Goal: Task Accomplishment & Management: Manage account settings

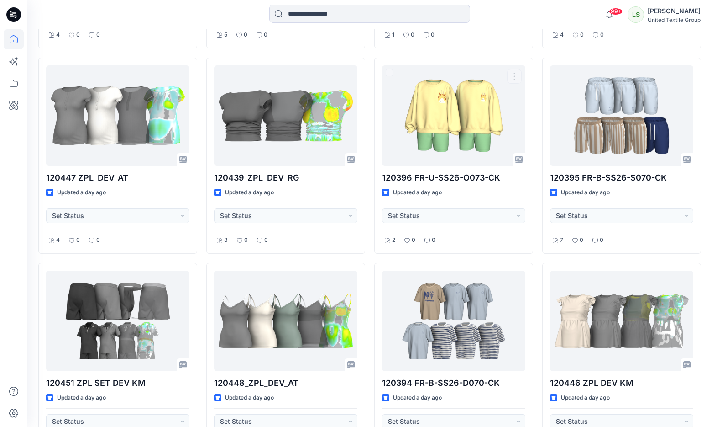
scroll to position [890, 0]
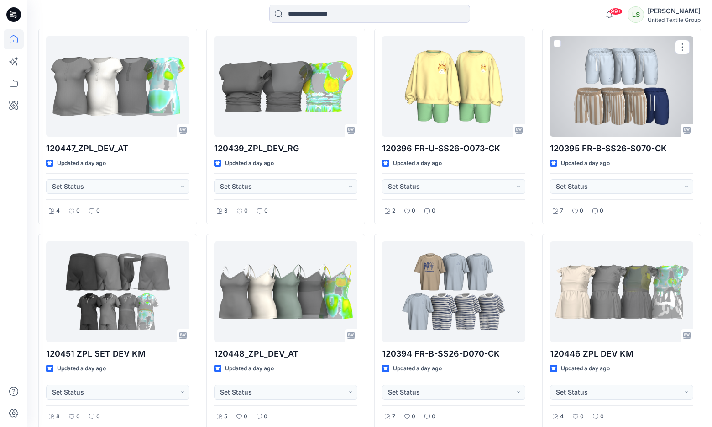
click at [593, 101] on div at bounding box center [621, 86] width 143 height 100
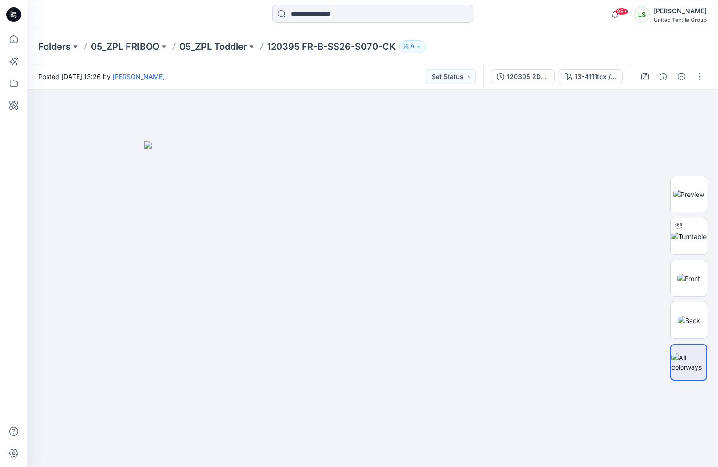
click at [0, 339] on div at bounding box center [13, 233] width 27 height 467
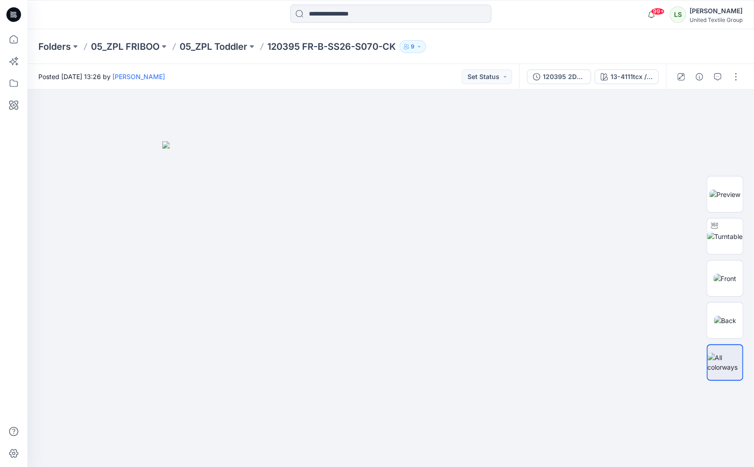
click at [11, 14] on icon at bounding box center [12, 14] width 3 height 0
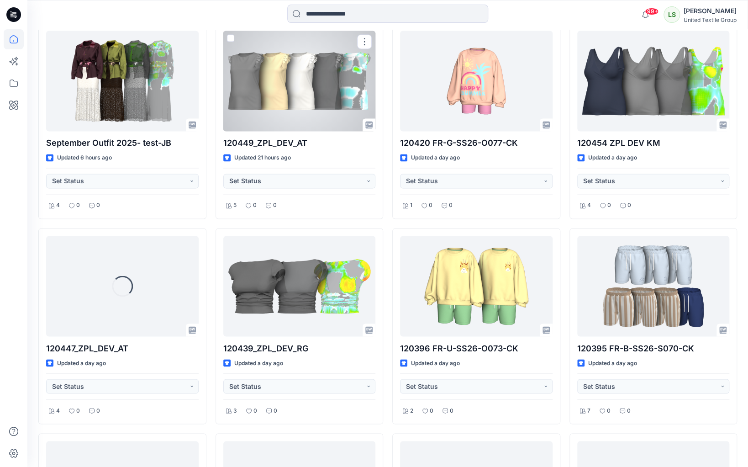
scroll to position [703, 0]
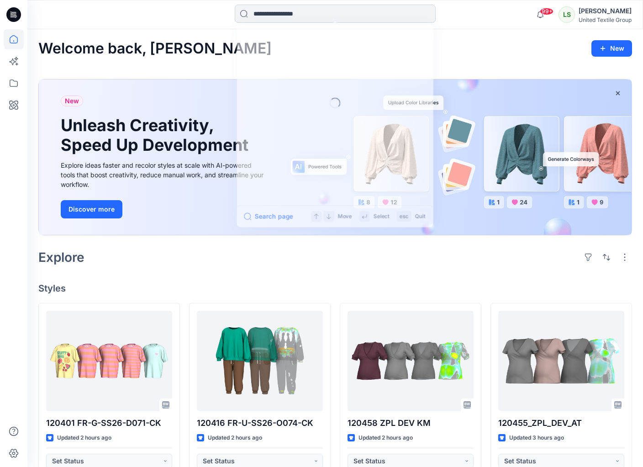
click at [339, 14] on input at bounding box center [335, 14] width 201 height 18
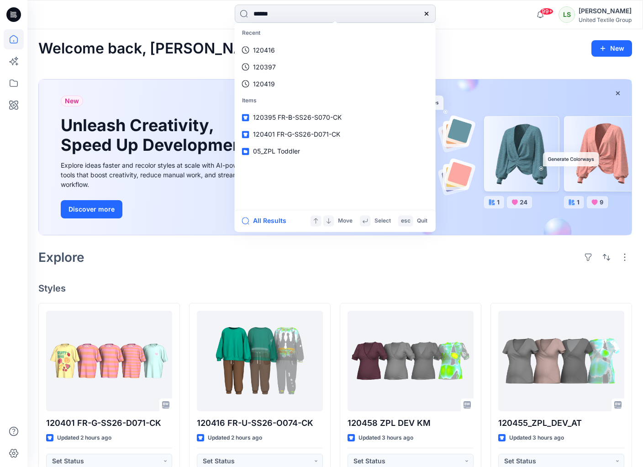
type input "******"
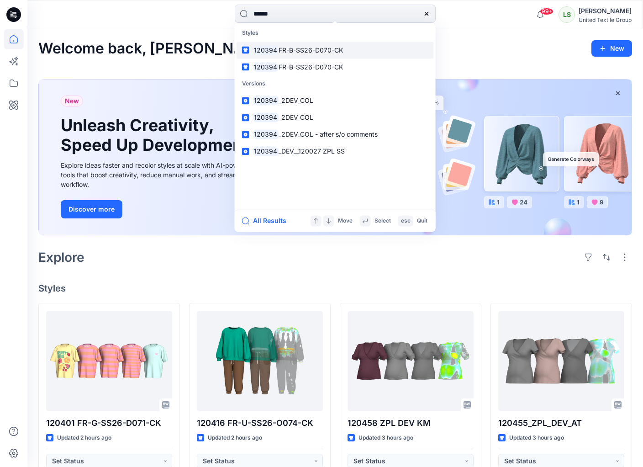
click at [318, 46] on span "FR-B-SS26-D070-CK" at bounding box center [311, 50] width 64 height 8
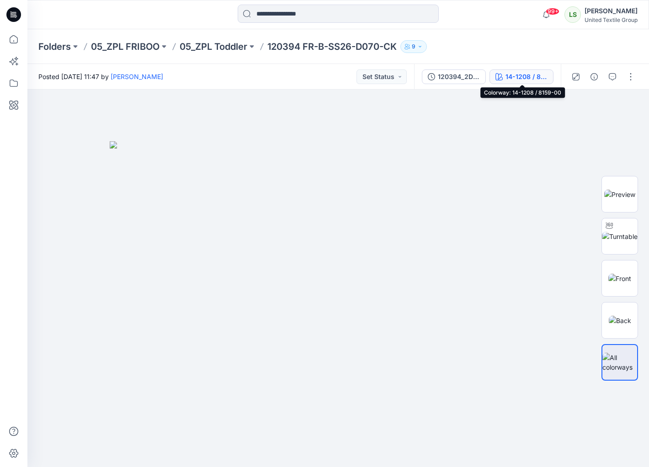
click at [517, 78] on div "14-1208 / 8159-00" at bounding box center [526, 77] width 42 height 10
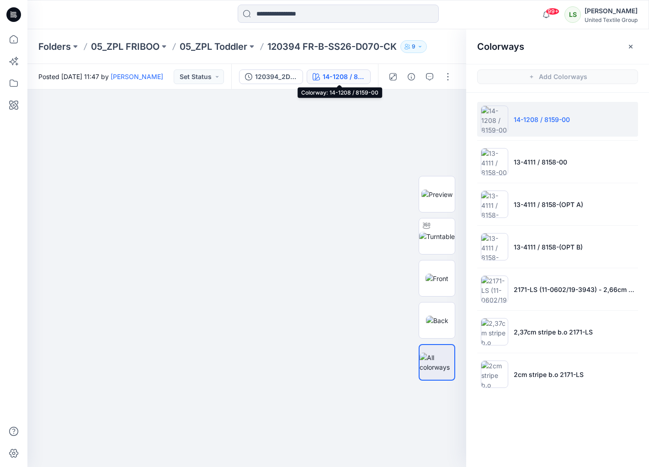
click at [342, 79] on div "14-1208 / 8159-00" at bounding box center [343, 77] width 42 height 10
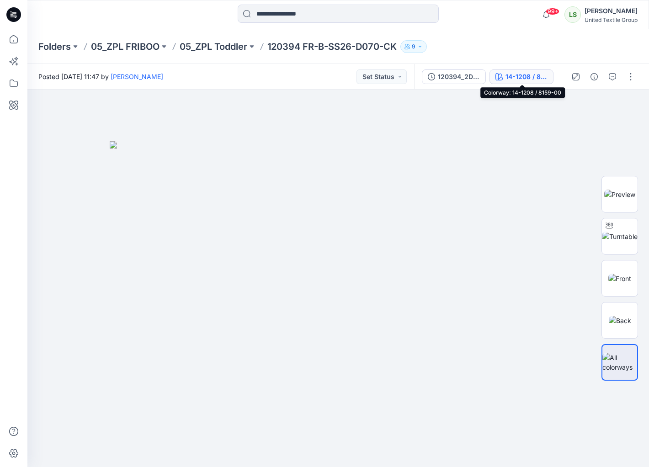
click at [511, 75] on div "14-1208 / 8159-00" at bounding box center [526, 77] width 42 height 10
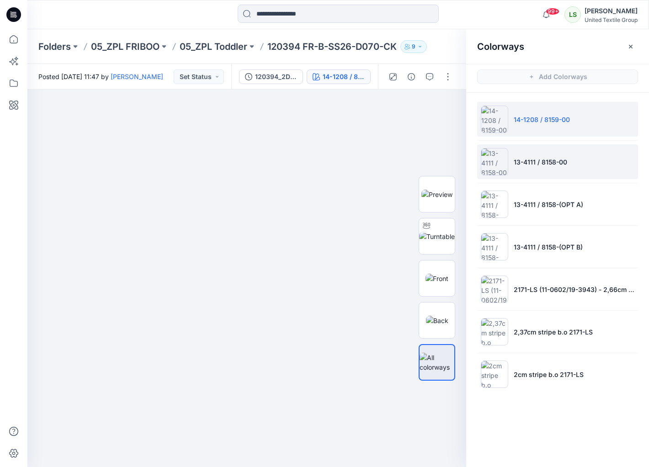
click at [546, 157] on p "13-4111 / 8158-00" at bounding box center [539, 162] width 53 height 10
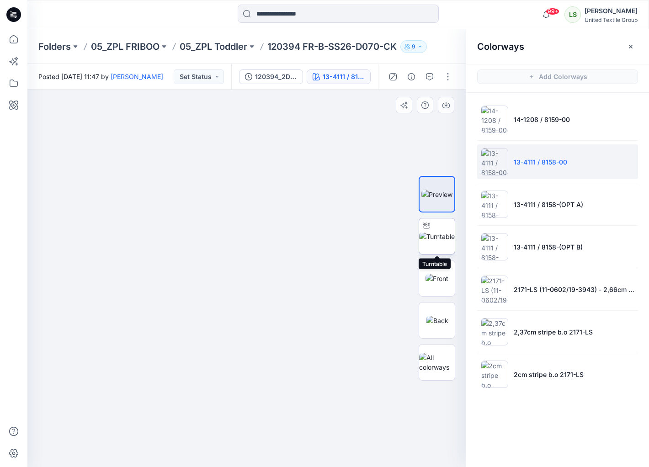
click at [433, 236] on img at bounding box center [437, 237] width 36 height 10
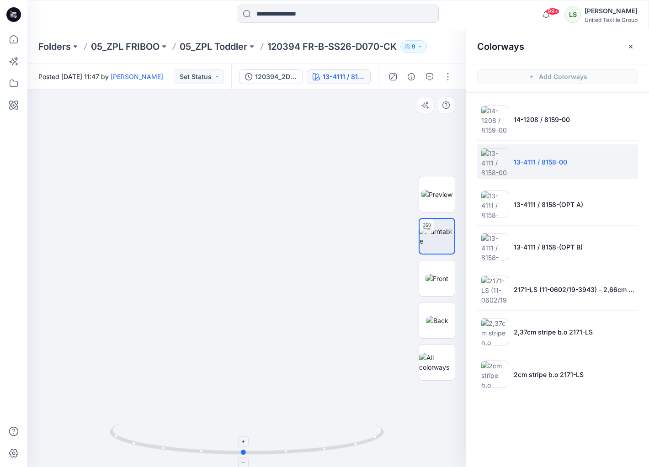
drag, startPoint x: 327, startPoint y: 448, endPoint x: 460, endPoint y: 331, distance: 177.3
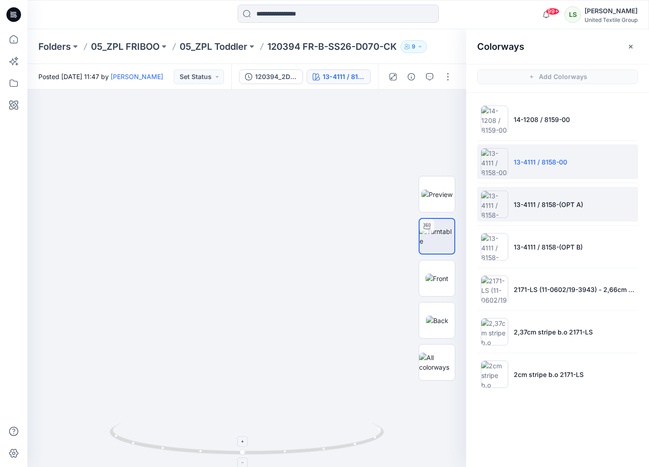
click at [580, 216] on li "13-4111 / 8158-(OPT A)" at bounding box center [557, 204] width 161 height 35
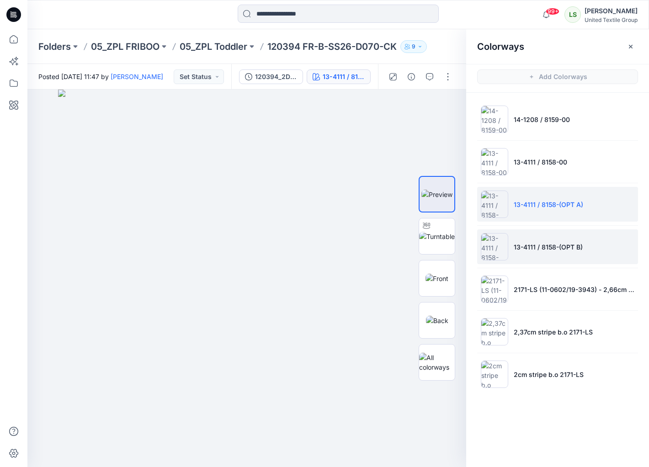
click at [586, 254] on li "13-4111 / 8158-(OPT B)" at bounding box center [557, 246] width 161 height 35
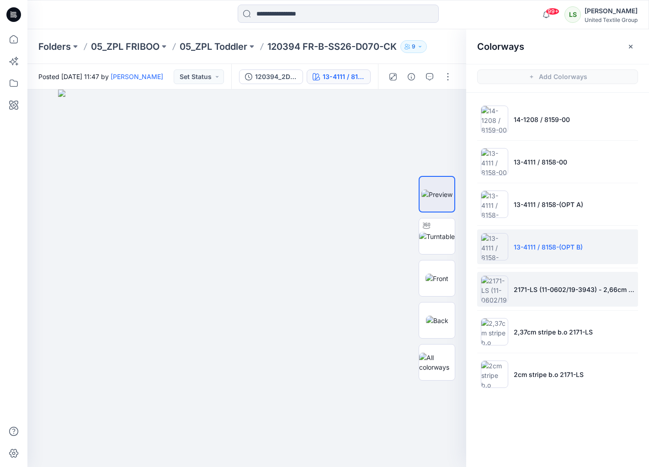
click at [570, 302] on li "2171-LS (11-0602/19-3943) - 2,66cm as s/o" at bounding box center [557, 289] width 161 height 35
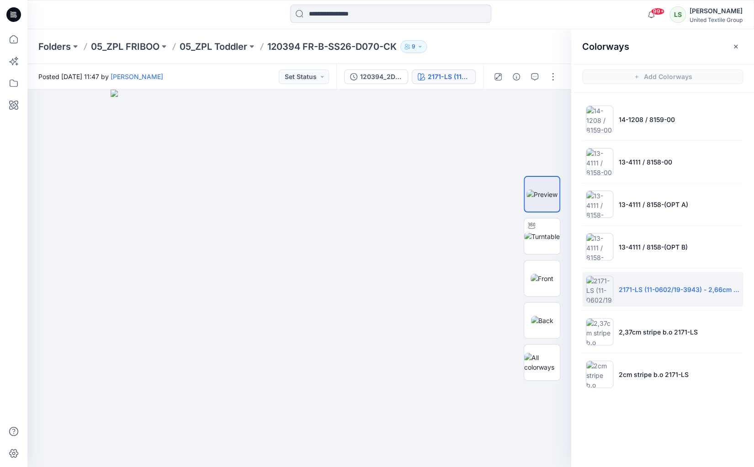
click at [21, 16] on icon at bounding box center [13, 14] width 15 height 15
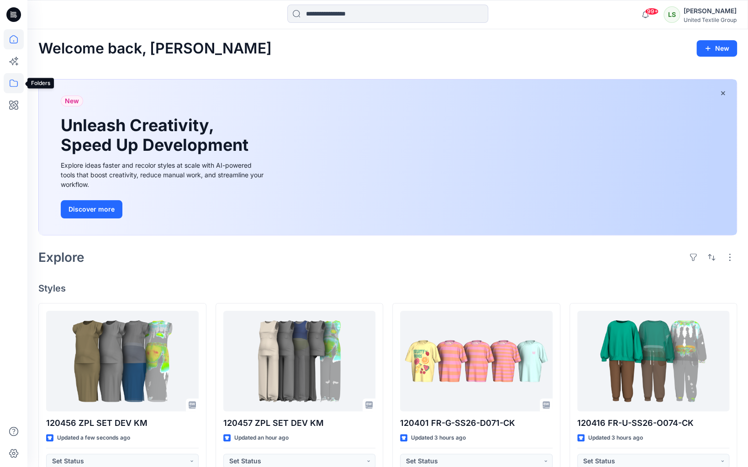
click at [9, 82] on icon at bounding box center [14, 83] width 20 height 20
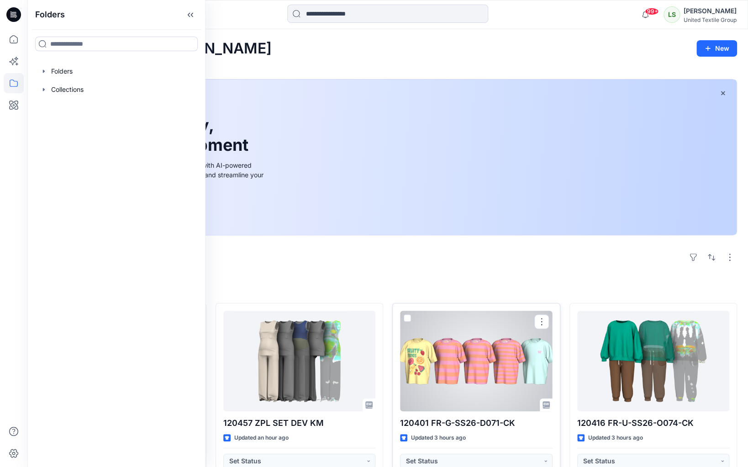
click at [480, 347] on div at bounding box center [476, 361] width 153 height 100
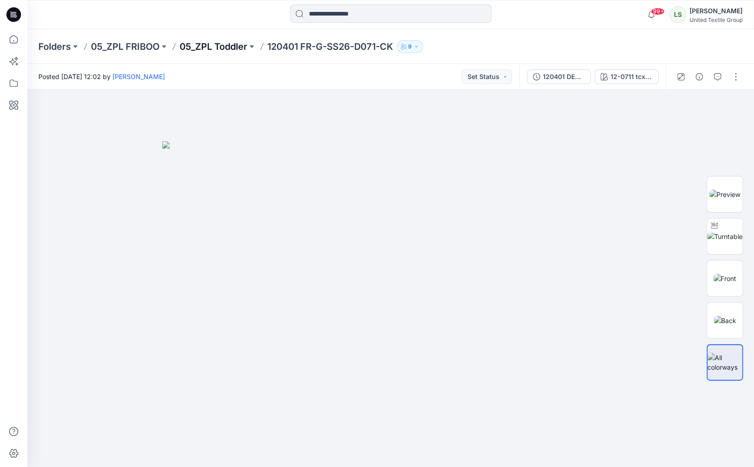
click at [193, 47] on p "05_ZPL Toddler" at bounding box center [213, 46] width 68 height 13
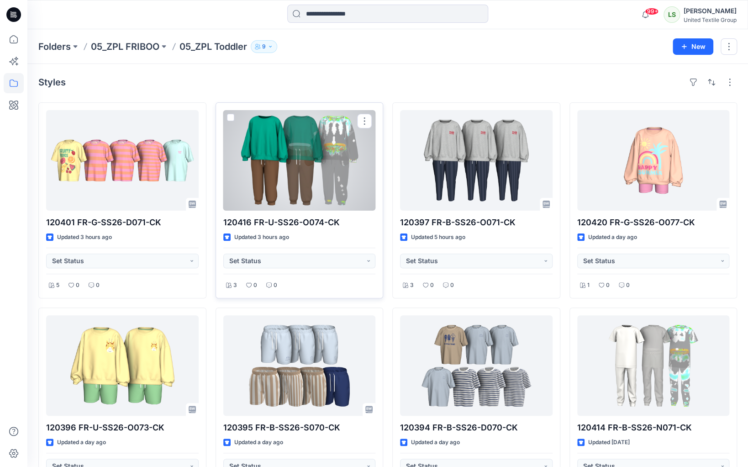
click at [252, 154] on div at bounding box center [299, 160] width 153 height 100
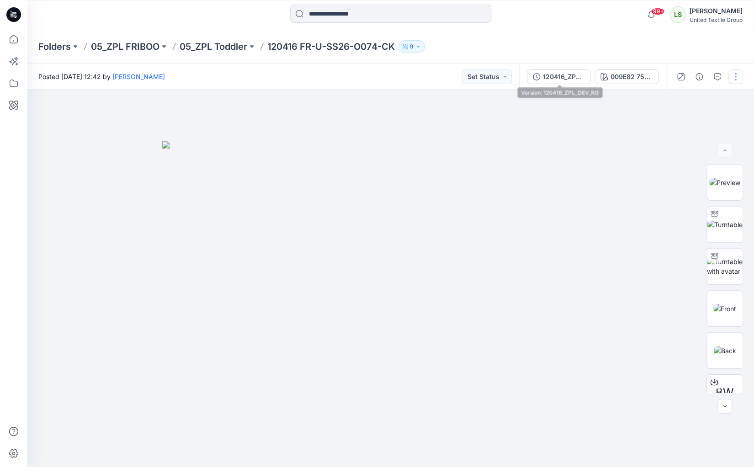
click at [554, 74] on div "120416_ZPL_DEV_RG" at bounding box center [564, 77] width 42 height 10
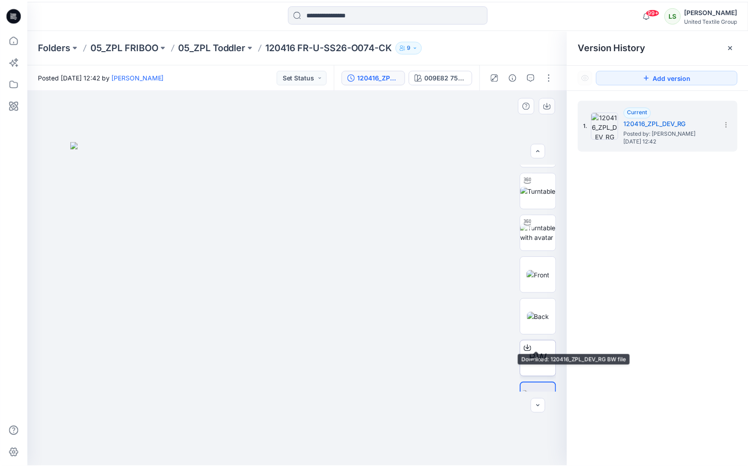
scroll to position [60, 0]
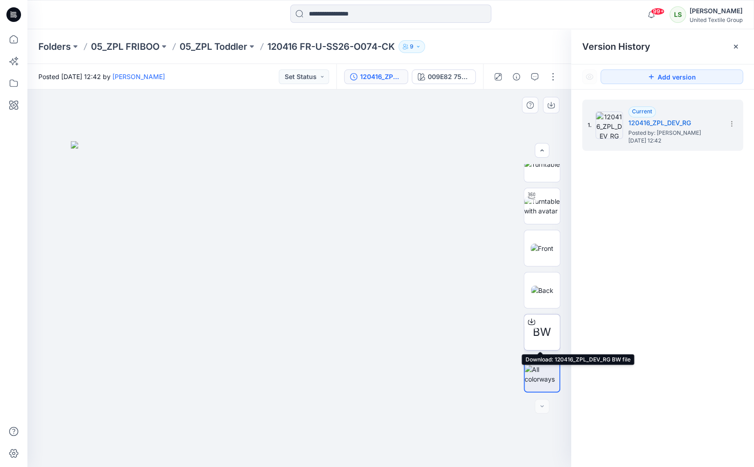
click at [528, 322] on icon at bounding box center [531, 321] width 7 height 7
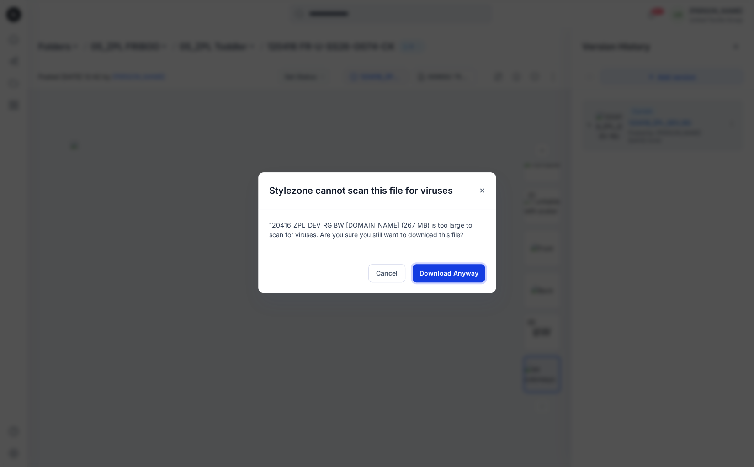
click at [435, 270] on span "Download Anyway" at bounding box center [448, 273] width 59 height 10
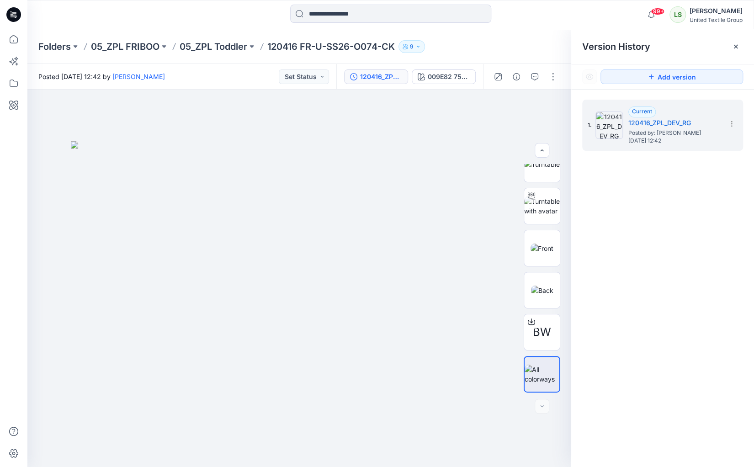
click at [478, 51] on div "Folders 05_ZPL FRIBOO 05_ZPL Toddler 120416 FR-U-SS26-O074-CK 9" at bounding box center [354, 46] width 633 height 13
click at [235, 48] on p "05_ZPL Toddler" at bounding box center [213, 46] width 68 height 13
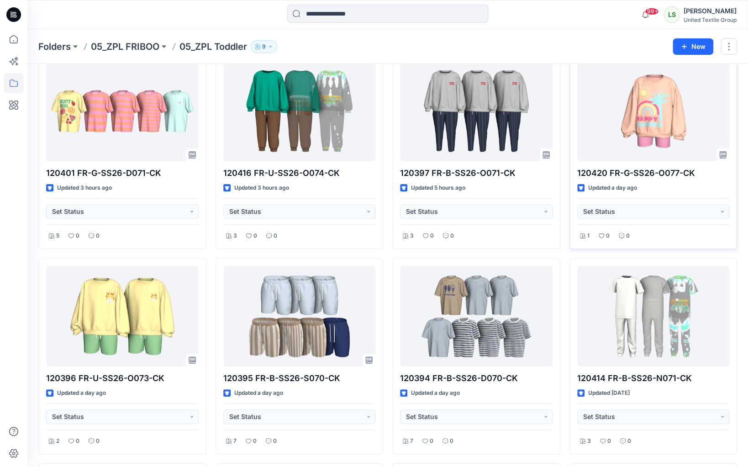
scroll to position [51, 0]
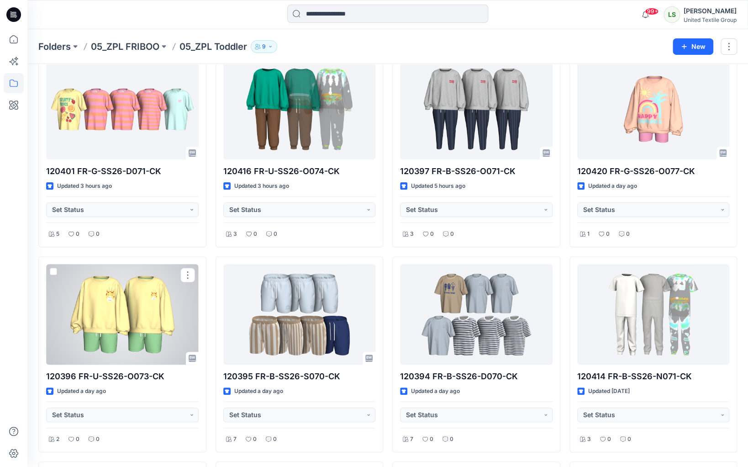
click at [103, 299] on div at bounding box center [122, 314] width 153 height 100
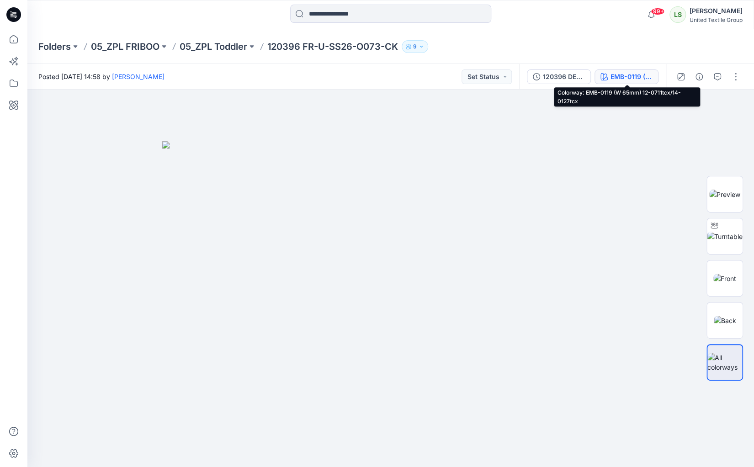
click at [628, 77] on div "EMB-0119 (W 65mm) 12-0711tcx/14-0127tcx" at bounding box center [631, 77] width 42 height 10
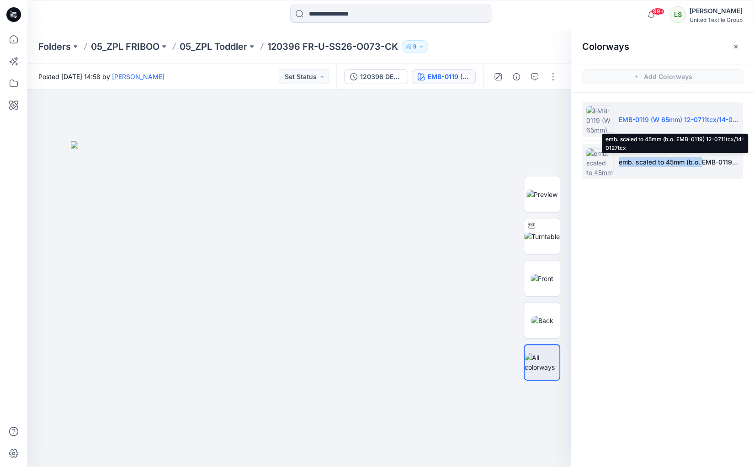
drag, startPoint x: 610, startPoint y: 163, endPoint x: 694, endPoint y: 164, distance: 83.6
click at [694, 164] on p "emb. scaled to 45mm (b.o. EMB-0119) 12-0711tcx/14-0127tcx" at bounding box center [678, 162] width 121 height 10
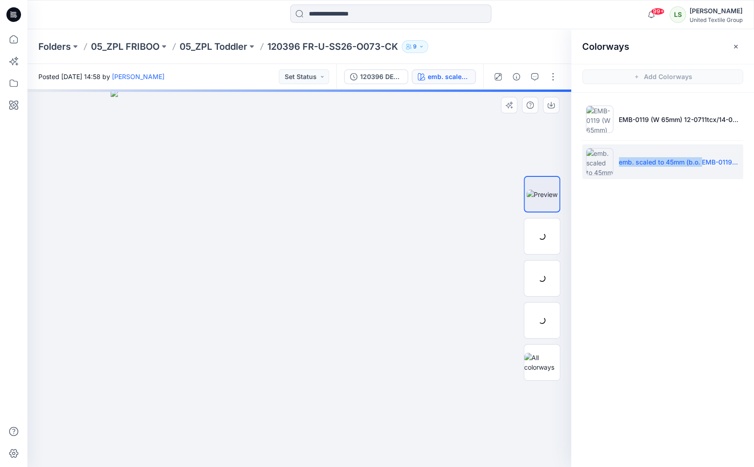
copy p "emb. scaled to 45mm (b.o."
click at [227, 46] on p "05_ZPL Toddler" at bounding box center [213, 46] width 68 height 13
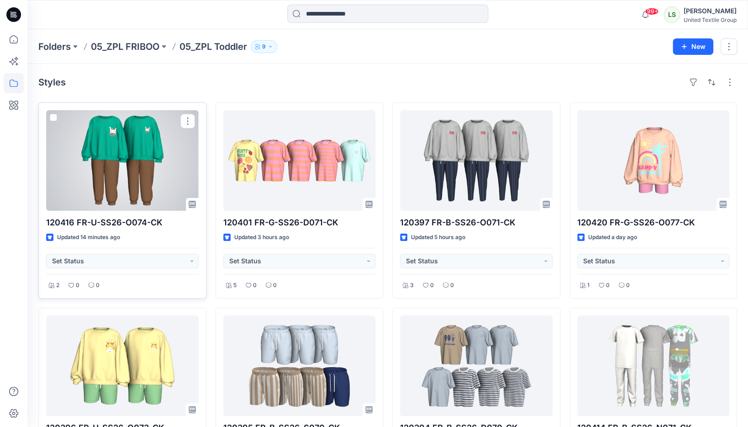
click at [130, 151] on div at bounding box center [122, 160] width 153 height 100
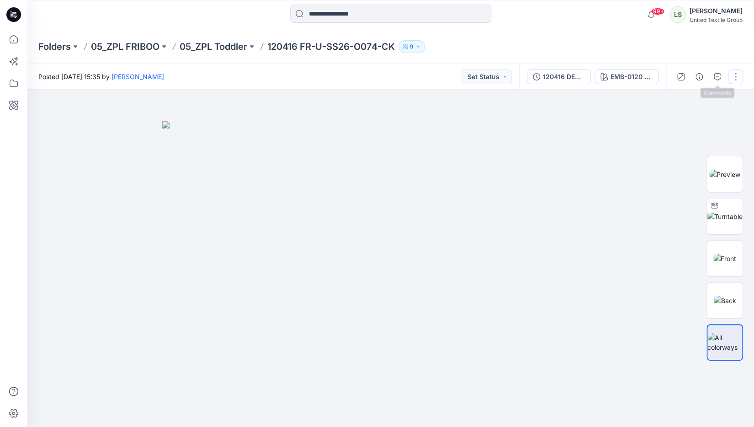
click at [731, 78] on button "button" at bounding box center [735, 76] width 15 height 15
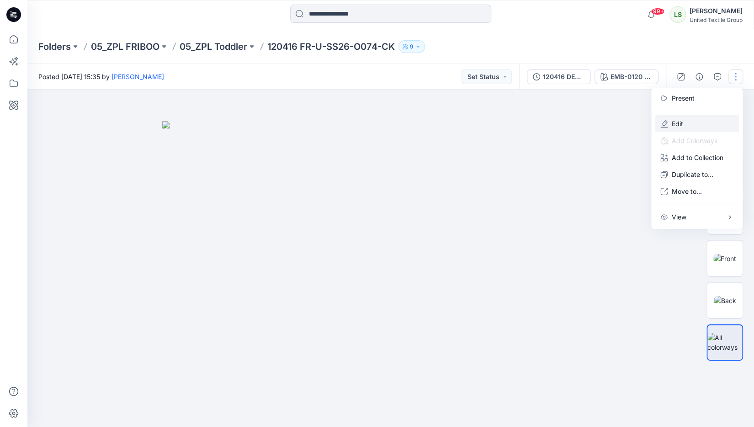
click at [687, 122] on button "Edit" at bounding box center [696, 123] width 84 height 17
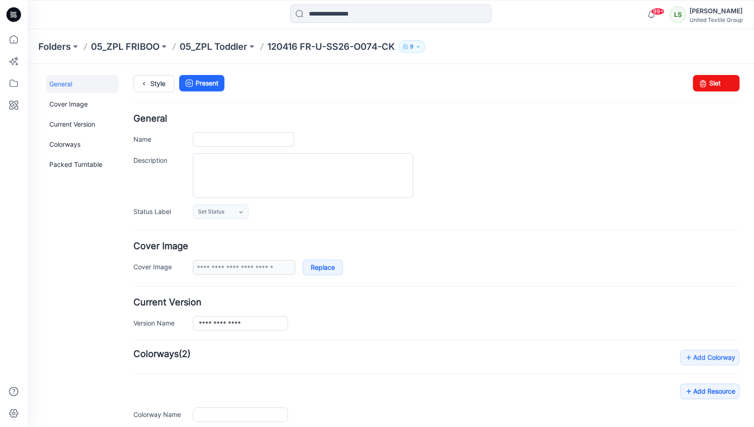
type input "**********"
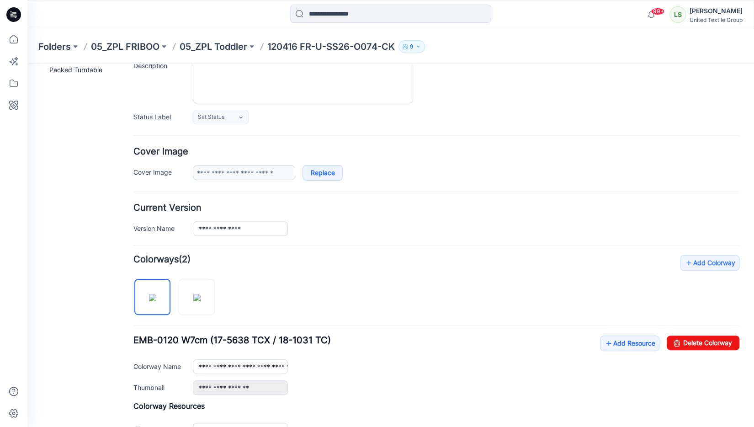
scroll to position [110, 0]
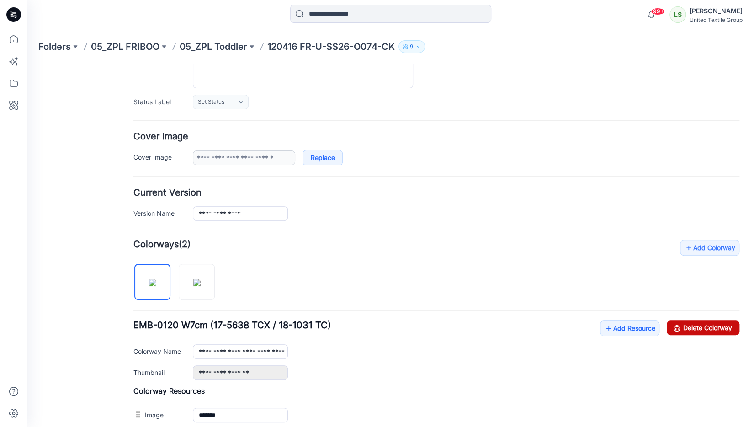
drag, startPoint x: 435, startPoint y: 99, endPoint x: 685, endPoint y: 327, distance: 338.2
click at [685, 327] on link "Delete Colorway" at bounding box center [702, 327] width 73 height 15
type input "**********"
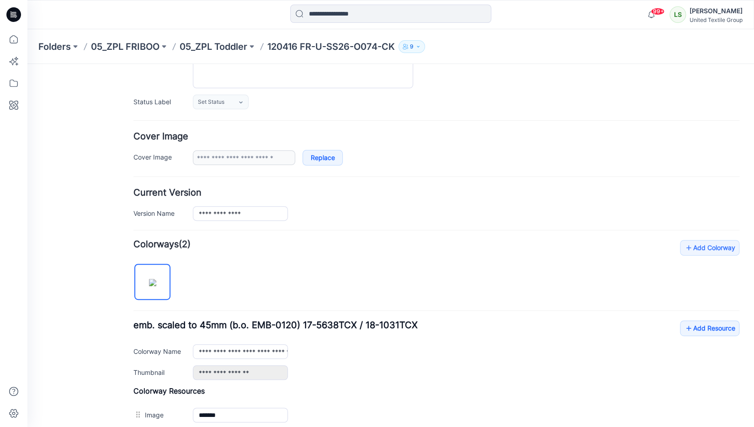
click at [514, 137] on h4 "Cover Image" at bounding box center [436, 136] width 606 height 9
click at [229, 50] on p "05_ZPL Toddler" at bounding box center [213, 46] width 68 height 13
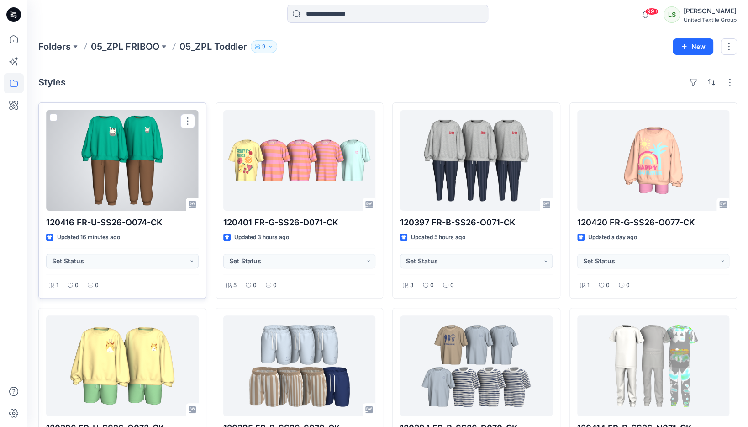
click at [132, 175] on div at bounding box center [122, 160] width 153 height 100
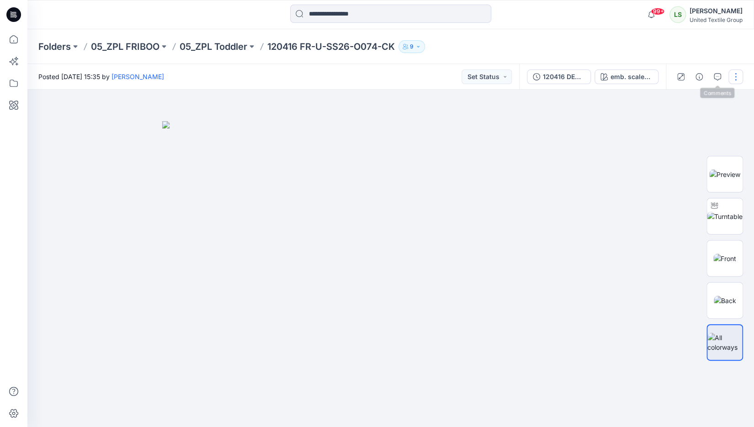
click at [734, 77] on button "button" at bounding box center [735, 76] width 15 height 15
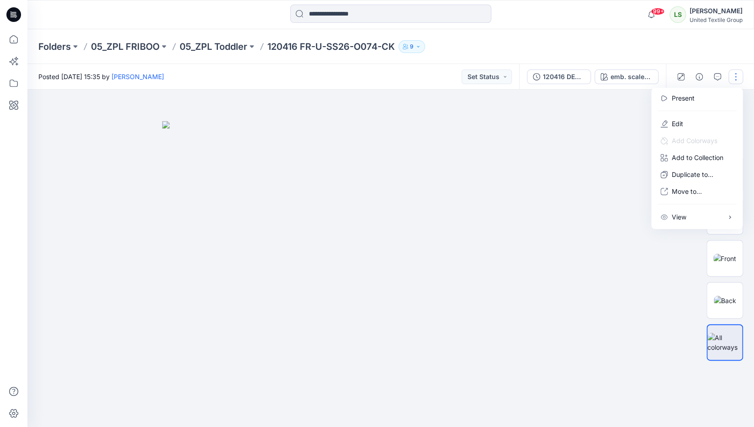
drag, startPoint x: 430, startPoint y: 70, endPoint x: 460, endPoint y: 69, distance: 30.1
click at [430, 70] on div "Posted Wednesday, September 17, 2025 15:35 by Lise Stougaard Set Status" at bounding box center [272, 76] width 491 height 25
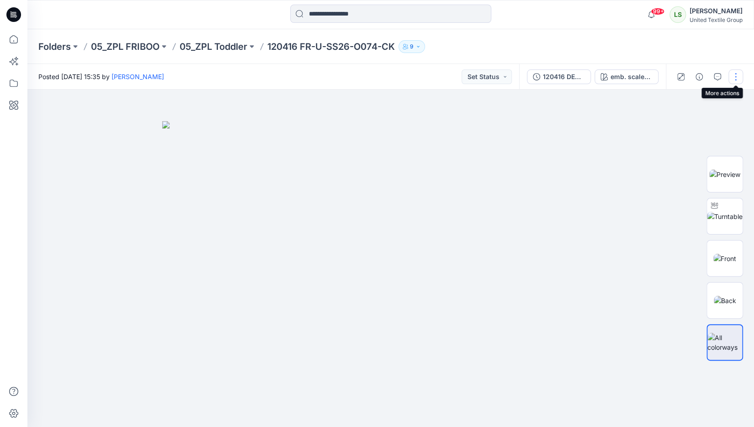
click at [738, 78] on button "button" at bounding box center [735, 76] width 15 height 15
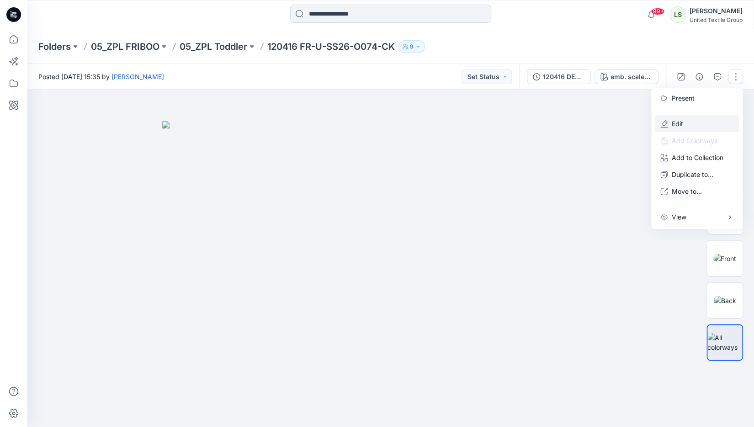
click at [689, 123] on button "Edit" at bounding box center [696, 123] width 84 height 17
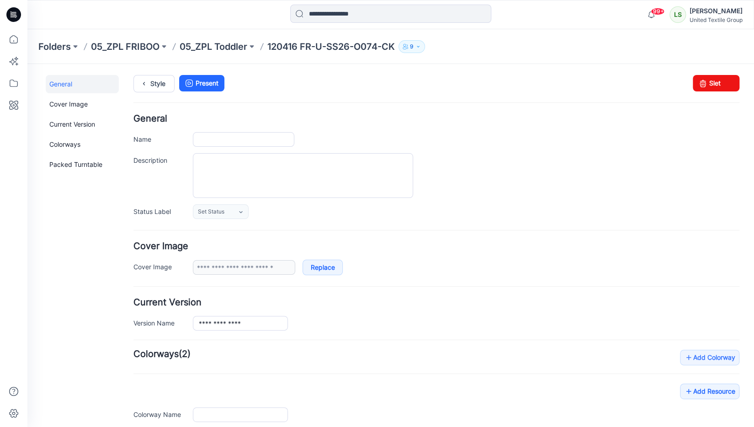
type input "**********"
click at [169, 77] on link "Style" at bounding box center [153, 83] width 41 height 17
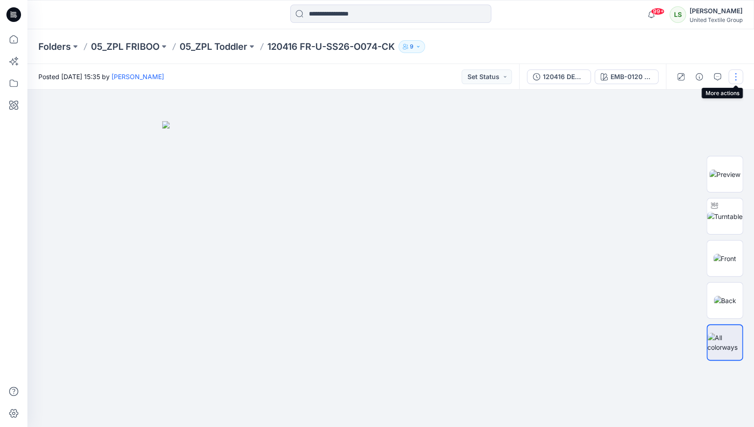
click at [733, 80] on button "button" at bounding box center [735, 76] width 15 height 15
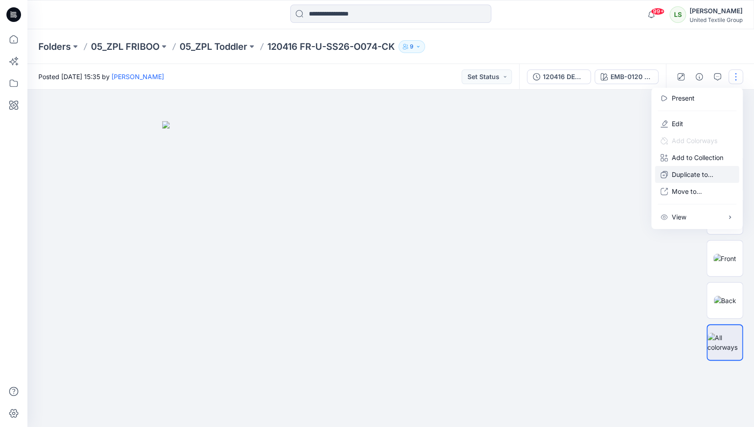
click at [687, 179] on p "Duplicate to..." at bounding box center [692, 174] width 42 height 10
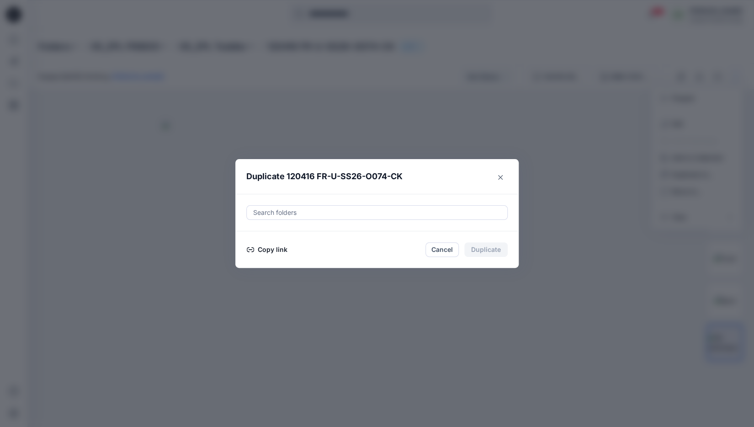
click at [267, 252] on button "Copy link" at bounding box center [267, 249] width 42 height 11
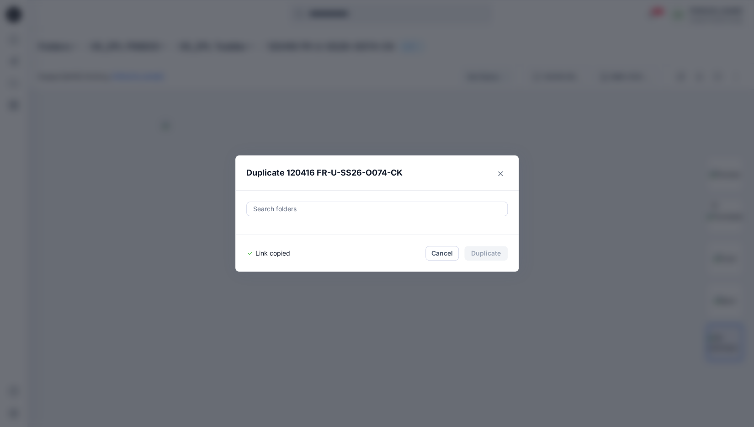
drag, startPoint x: 632, startPoint y: 181, endPoint x: 599, endPoint y: 177, distance: 33.1
click at [631, 181] on div "Duplicate 120416 FR-U-SS26-O074-CK Search folders Link copied Cancel Duplicate" at bounding box center [377, 213] width 754 height 427
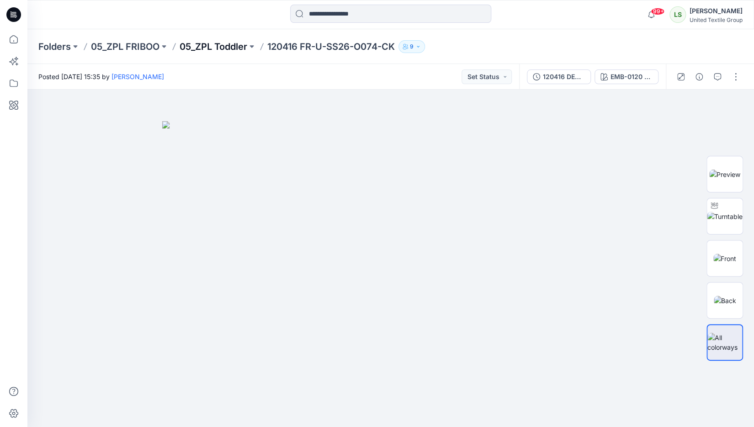
click at [214, 50] on p "05_ZPL Toddler" at bounding box center [213, 46] width 68 height 13
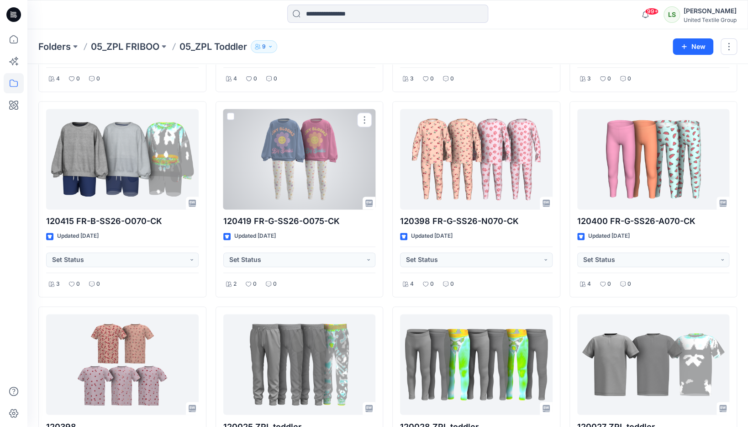
scroll to position [653, 0]
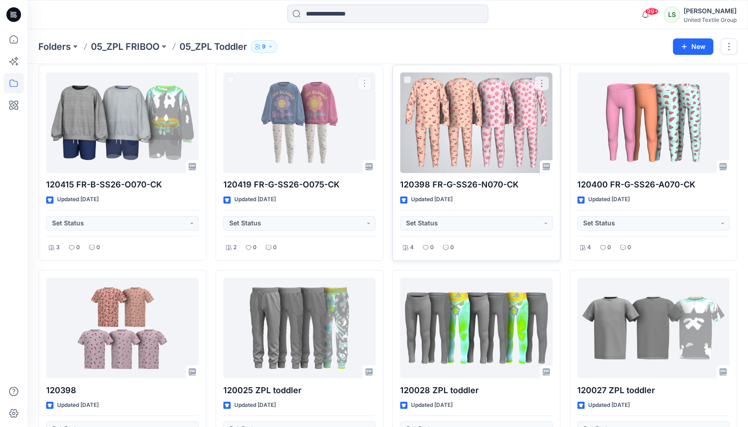
click at [438, 135] on div at bounding box center [476, 122] width 153 height 100
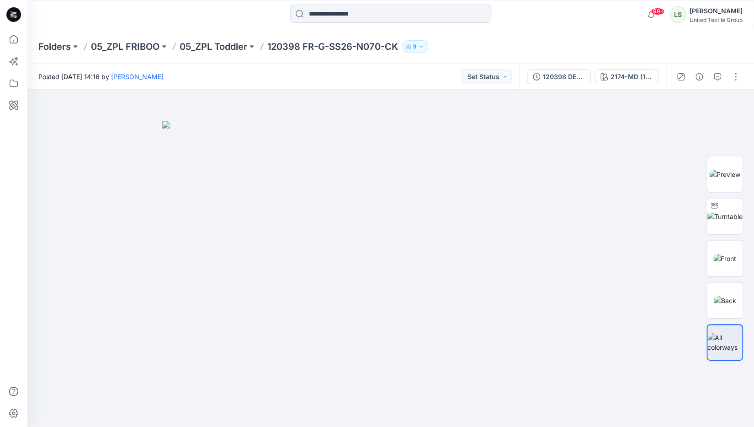
click at [505, 53] on div "Folders 05_ZPL FRIBOO 05_ZPL Toddler 120398 FR-G-SS26-N070-CK 9" at bounding box center [354, 46] width 633 height 13
click at [271, 47] on p "120398 FR-G-SS26-N070-CK" at bounding box center [332, 46] width 131 height 13
drag, startPoint x: 305, startPoint y: 45, endPoint x: 398, endPoint y: 48, distance: 93.2
click at [398, 48] on p "120398 FR-G-SS26-N070-CK" at bounding box center [332, 46] width 131 height 13
copy p "FR-G-SS26-N070-CK"
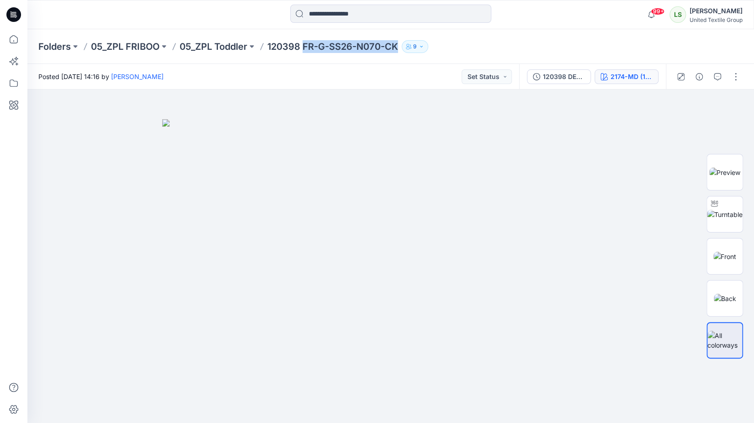
click at [626, 77] on div "2174-MD (16cm as s/o)" at bounding box center [631, 77] width 42 height 10
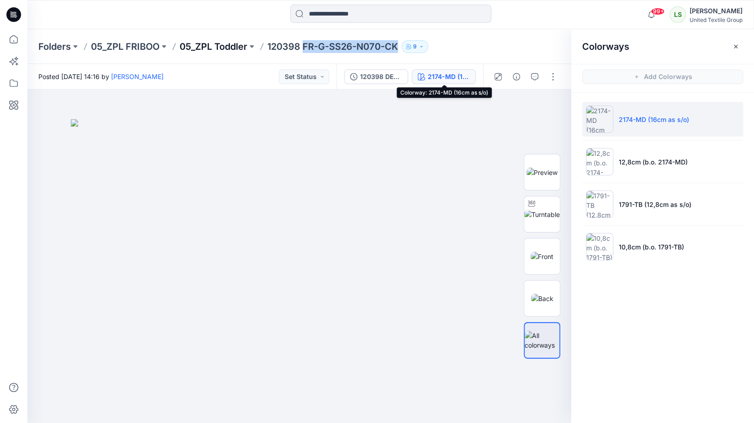
click at [236, 48] on p "05_ZPL Toddler" at bounding box center [213, 46] width 68 height 13
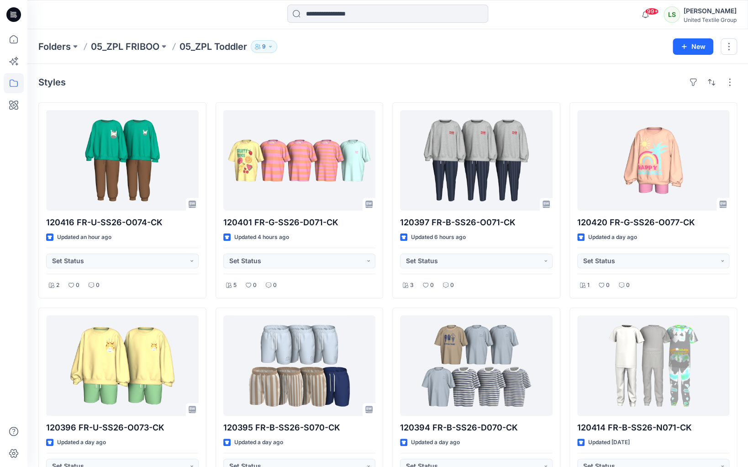
click at [417, 84] on div "Styles" at bounding box center [387, 82] width 699 height 15
click at [415, 49] on div "Folders 05_ZPL FRIBOO 05_ZPL Toddler 9" at bounding box center [352, 46] width 628 height 13
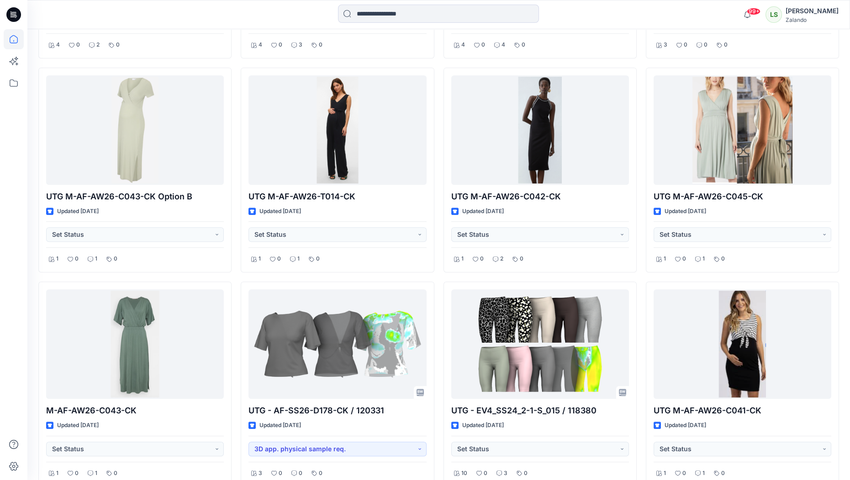
scroll to position [1316, 0]
